Goal: Information Seeking & Learning: Stay updated

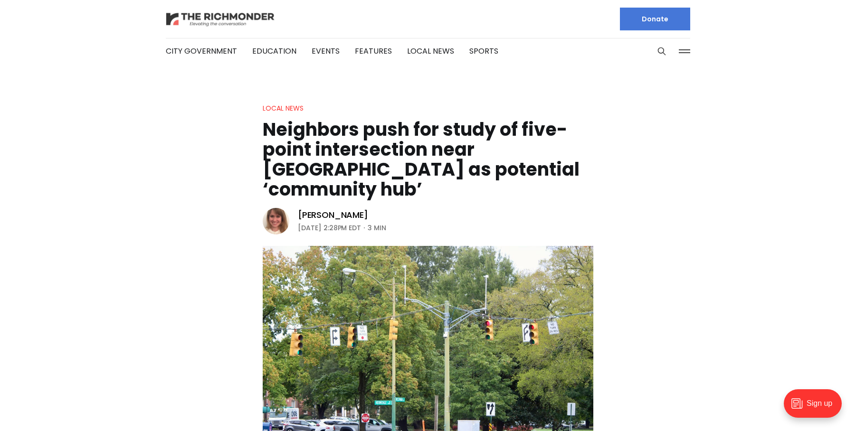
click at [188, 21] on img at bounding box center [220, 19] width 109 height 17
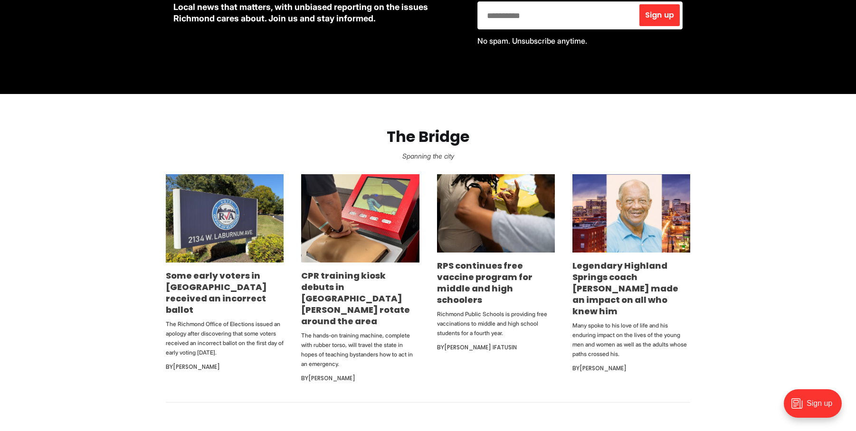
scroll to position [523, 0]
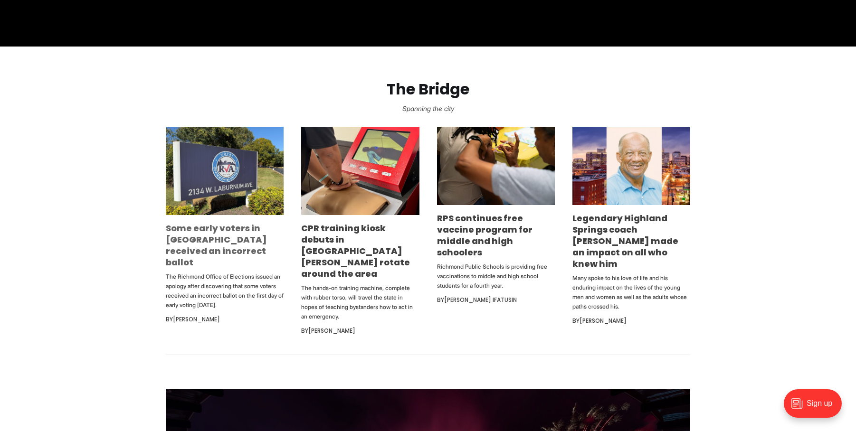
click at [186, 240] on link "Some early voters in Richmond received an incorrect ballot" at bounding box center [216, 245] width 101 height 46
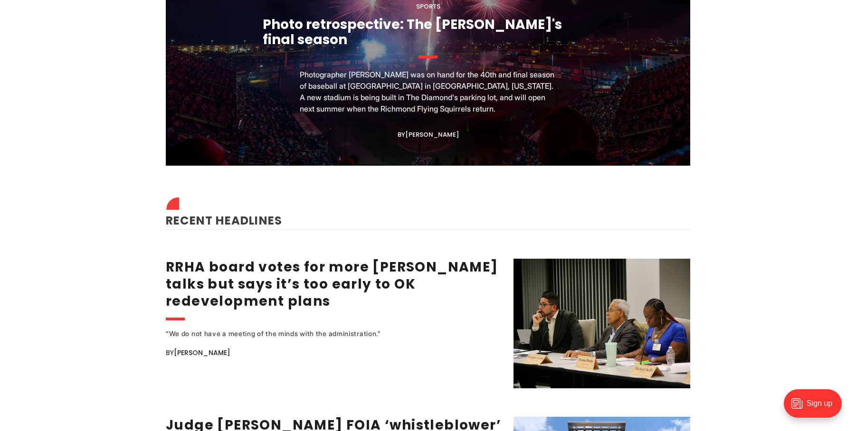
scroll to position [1093, 0]
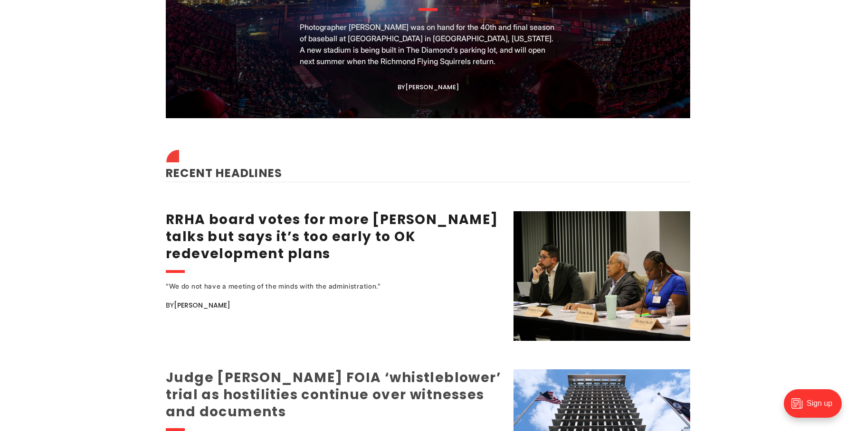
click at [216, 374] on link "Judge postpones FOIA ‘whistleblower’ trial as hostilities continue over witness…" at bounding box center [333, 395] width 335 height 53
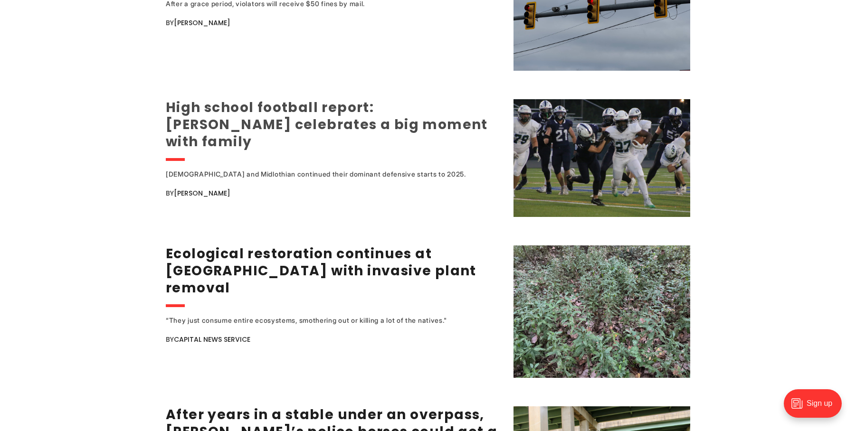
scroll to position [1710, 0]
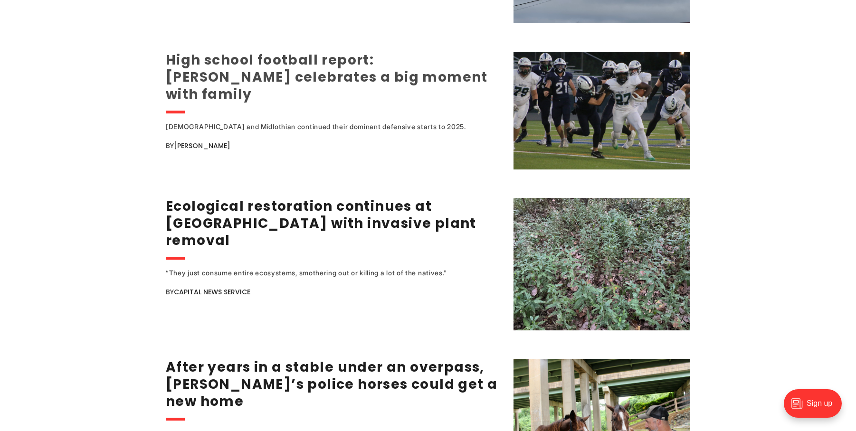
click at [224, 69] on link "High school football report: Atlee's Dewey celebrates a big moment with family" at bounding box center [327, 77] width 322 height 53
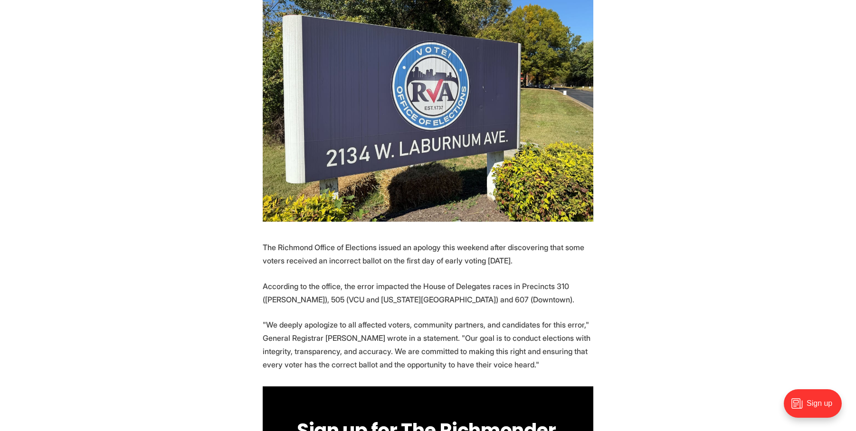
scroll to position [285, 0]
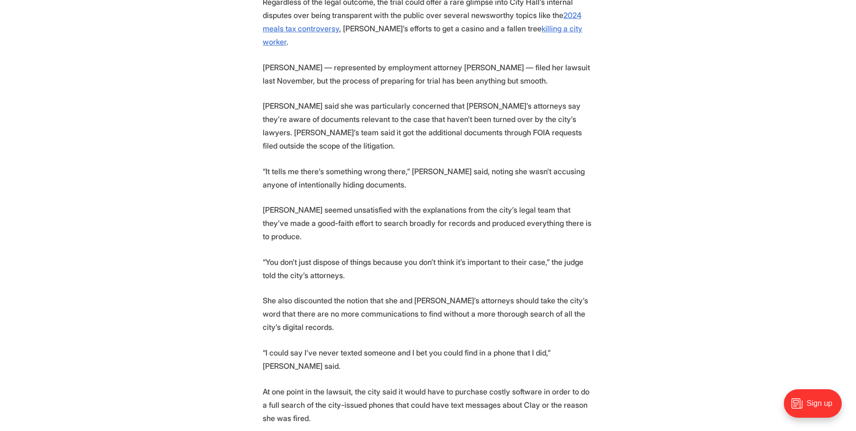
scroll to position [1758, 0]
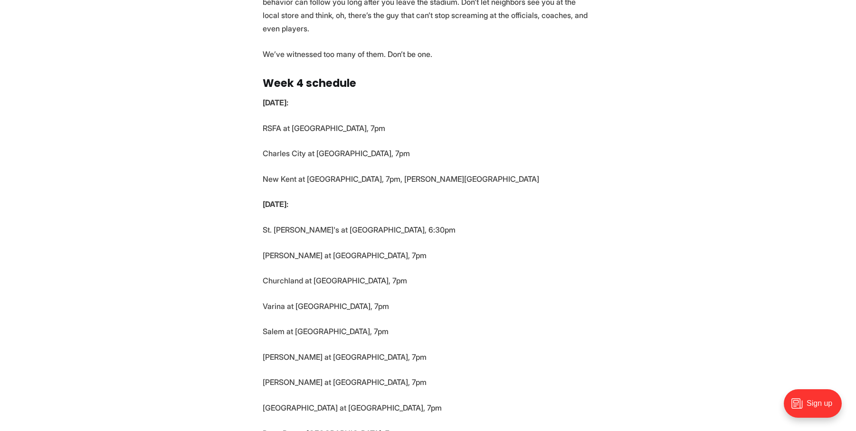
scroll to position [2280, 0]
